Goal: Task Accomplishment & Management: Use online tool/utility

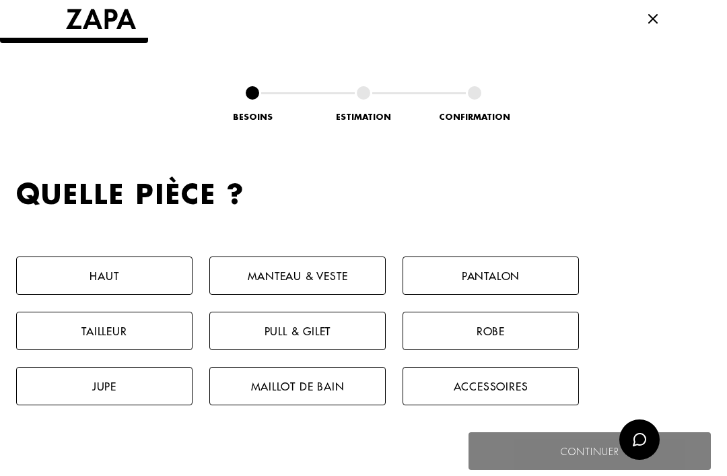
scroll to position [589, 0]
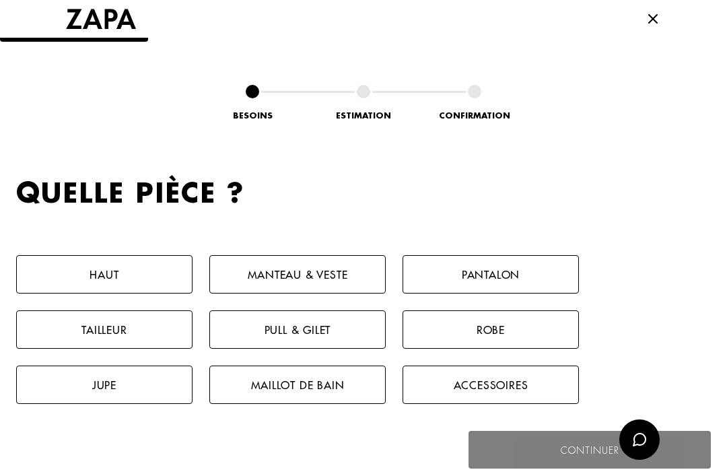
click at [513, 262] on button "Pantalon" at bounding box center [491, 274] width 176 height 38
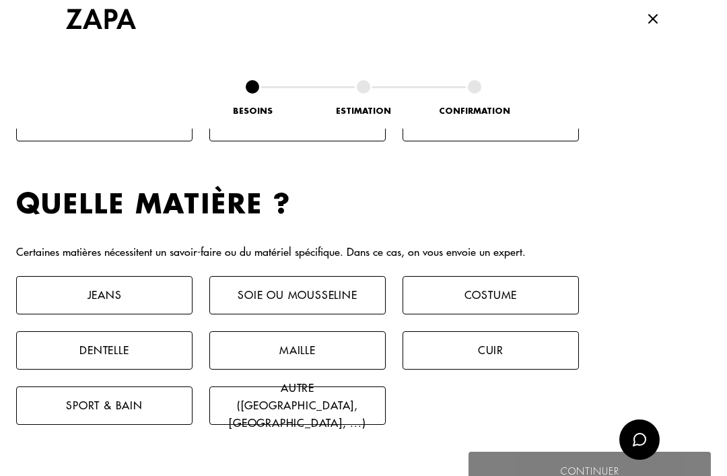
scroll to position [895, 0]
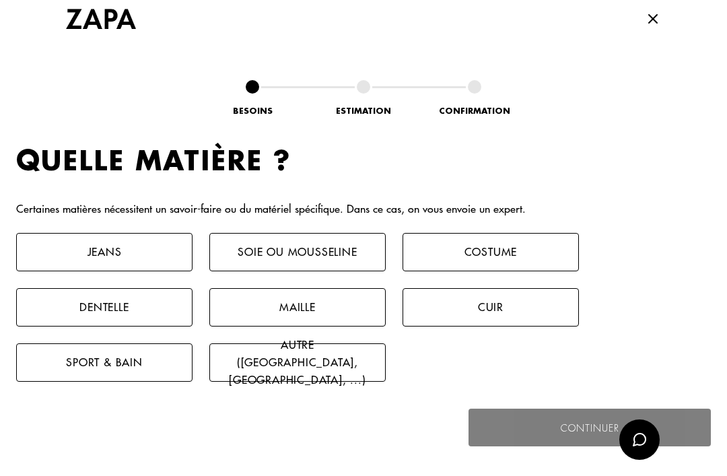
click at [139, 247] on button "Jeans" at bounding box center [104, 252] width 176 height 38
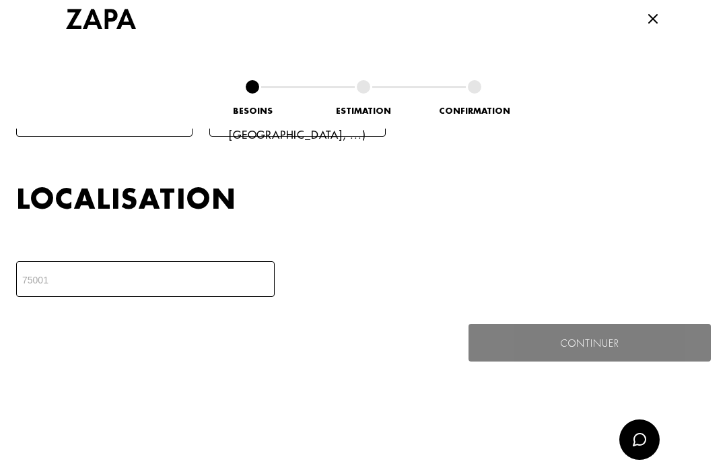
scroll to position [1178, 0]
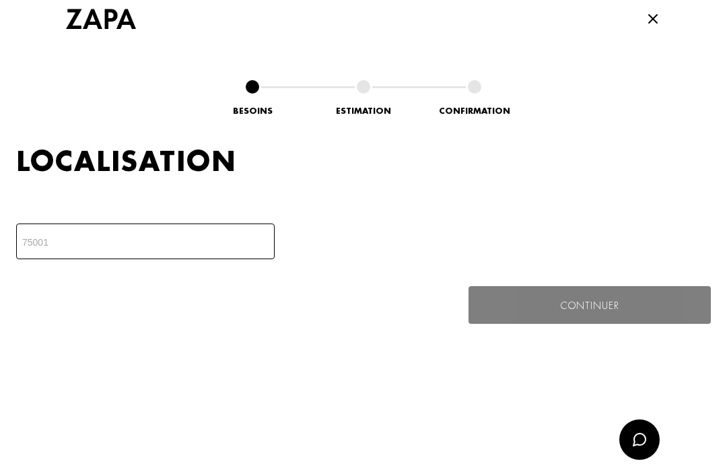
click at [108, 233] on input "number" at bounding box center [145, 242] width 259 height 36
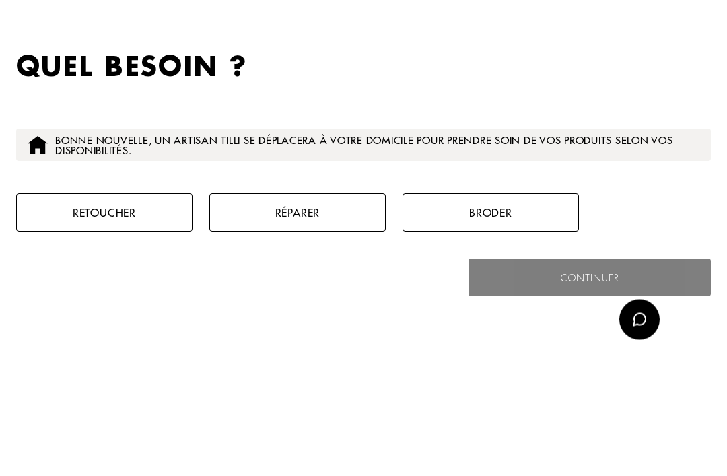
scroll to position [1340, 0]
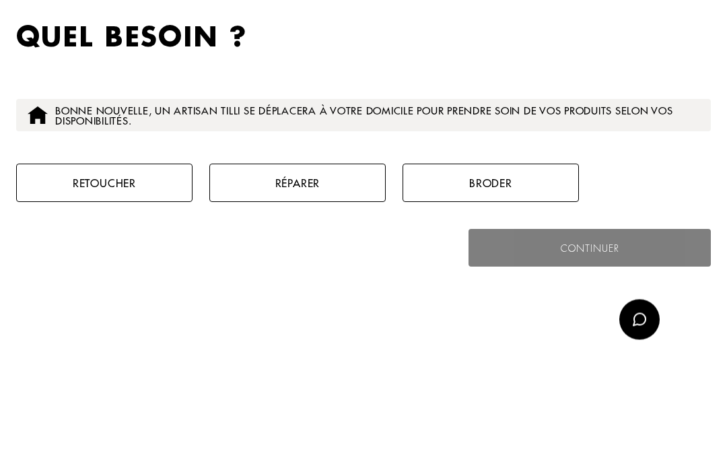
type input "75009"
click at [119, 284] on button "Retoucher" at bounding box center [104, 303] width 176 height 38
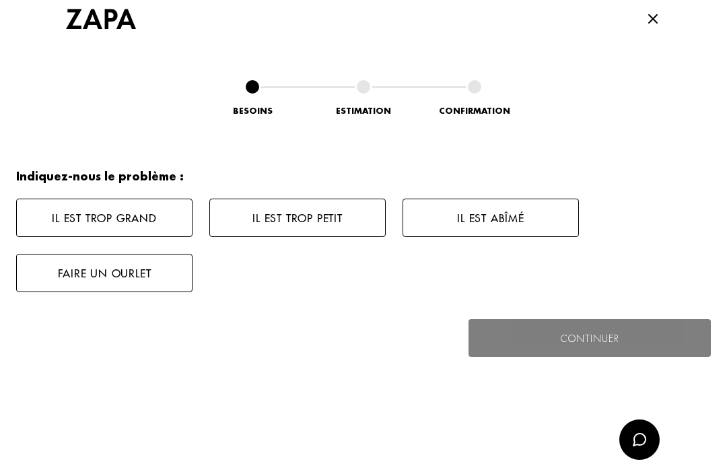
scroll to position [1565, 0]
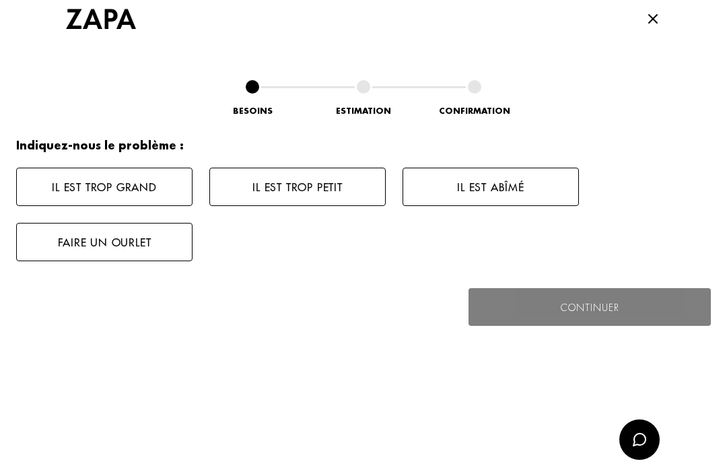
click at [141, 238] on button "Faire un ourlet" at bounding box center [104, 242] width 176 height 38
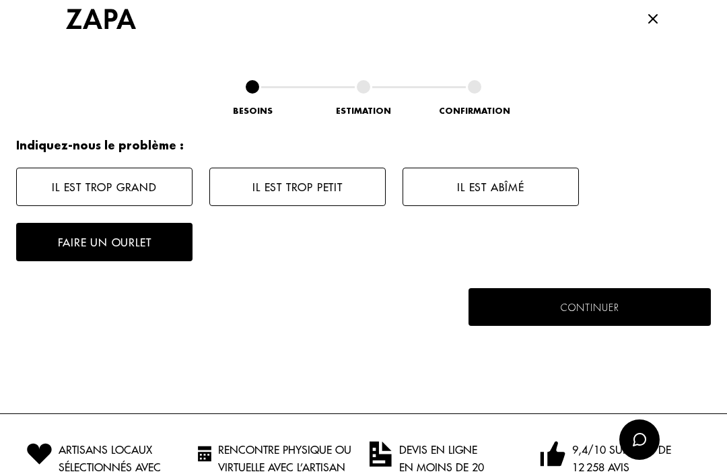
click at [624, 309] on button "Continuer" at bounding box center [590, 307] width 242 height 38
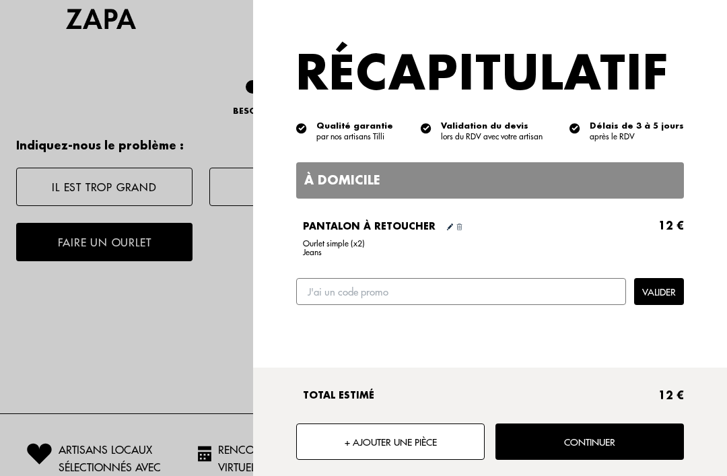
click at [605, 460] on button "Continuer" at bounding box center [590, 442] width 189 height 36
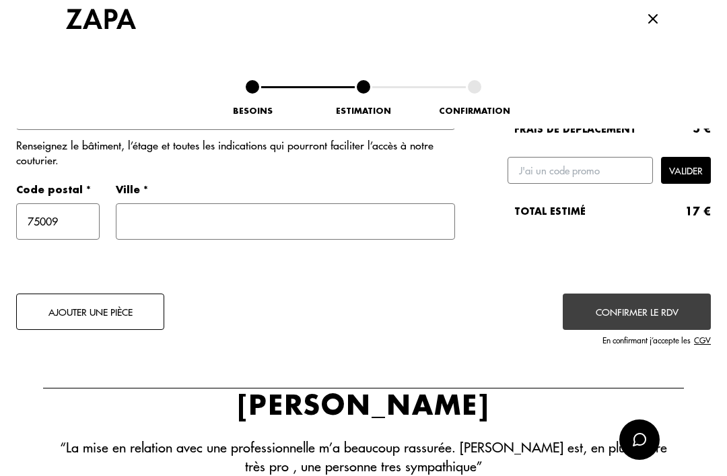
scroll to position [0, 0]
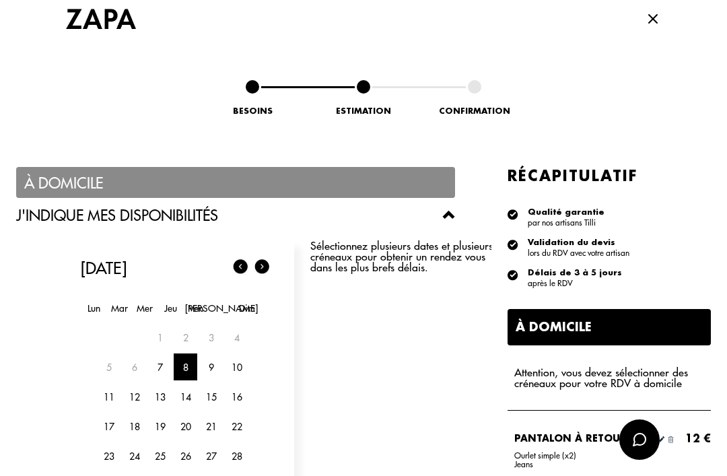
scroll to position [114, 0]
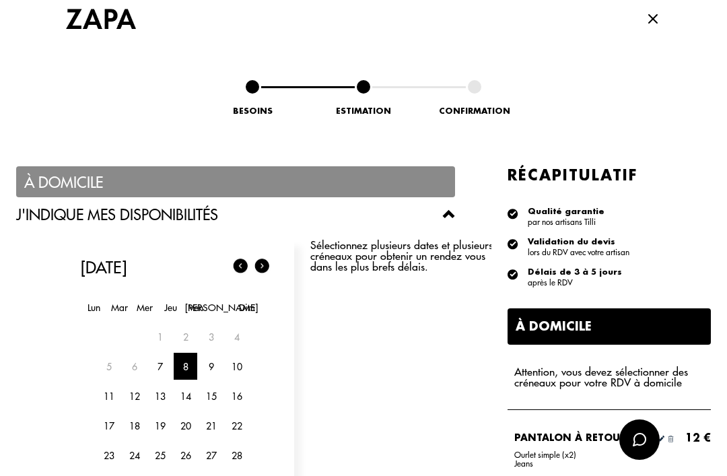
click at [162, 362] on div "7" at bounding box center [160, 366] width 24 height 27
click at [192, 362] on div "8" at bounding box center [186, 366] width 24 height 27
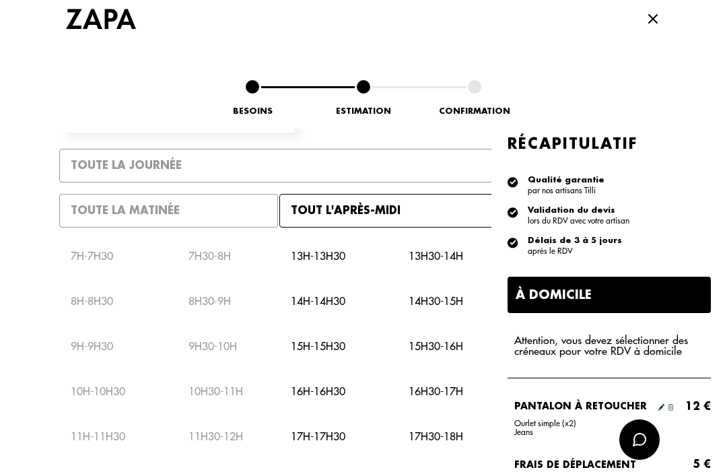
scroll to position [501, 0]
click at [445, 434] on p "17h30 - 18h" at bounding box center [436, 436] width 55 height 11
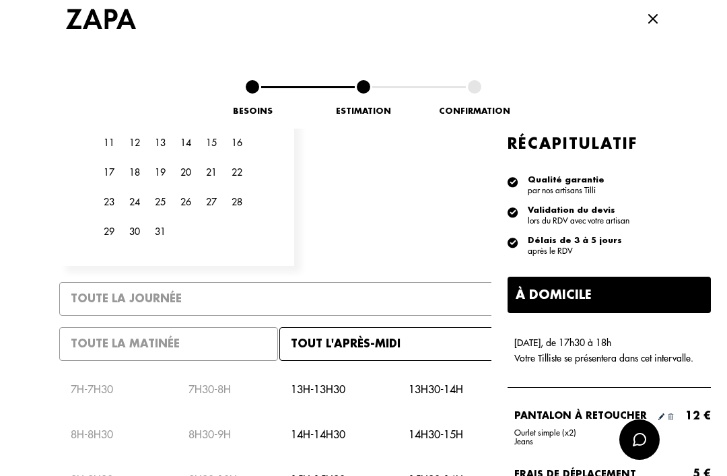
scroll to position [367, 0]
click at [405, 339] on div "Tout l'après-midi" at bounding box center [389, 345] width 219 height 34
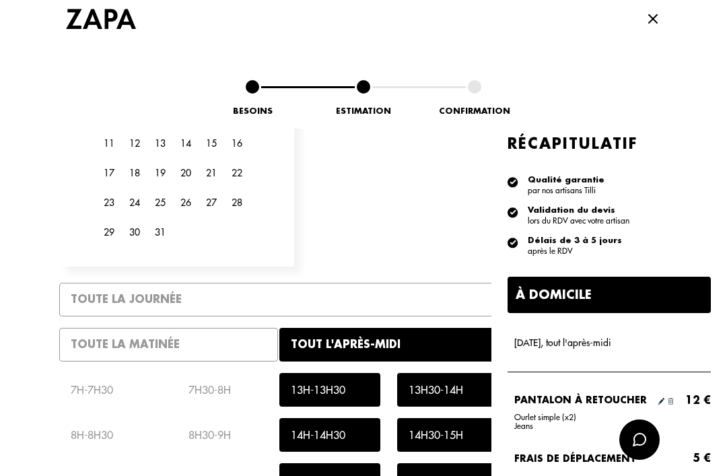
click at [639, 287] on div "À domicile" at bounding box center [609, 295] width 203 height 36
click at [643, 278] on div "À domicile" at bounding box center [609, 295] width 203 height 36
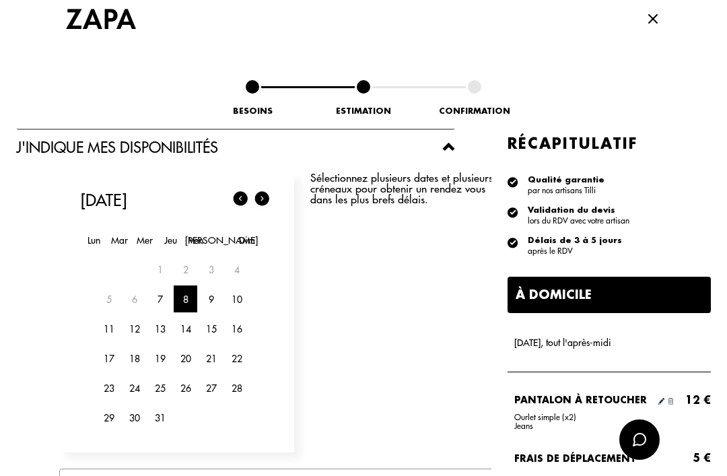
scroll to position [183, 0]
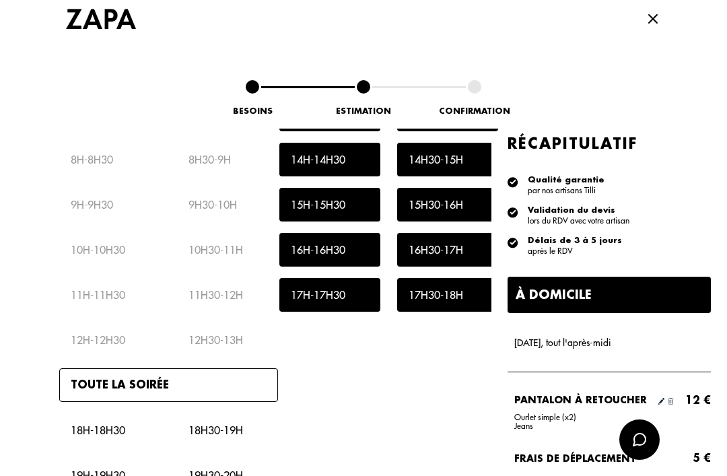
scroll to position [643, 0]
click at [653, 16] on icon at bounding box center [653, 19] width 16 height 16
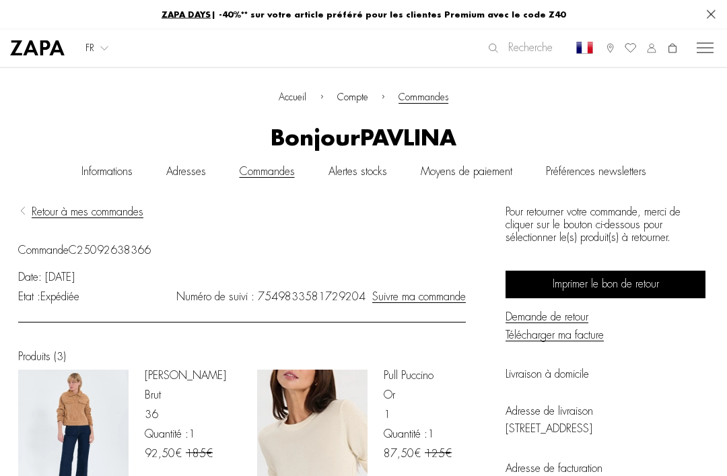
scroll to position [0, 0]
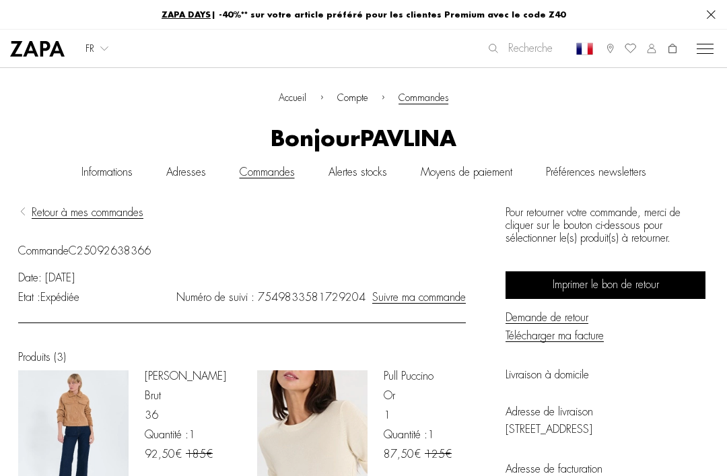
click at [622, 288] on span "Imprimer le bon de retour" at bounding box center [606, 285] width 106 height 13
